Goal: Task Accomplishment & Management: Use online tool/utility

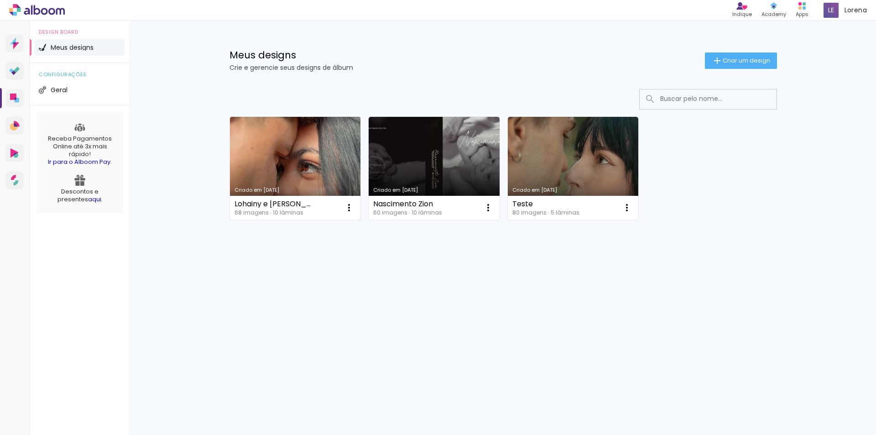
click at [291, 165] on link "Criado em [DATE]" at bounding box center [295, 168] width 131 height 103
